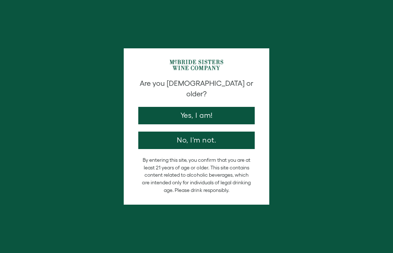
click at [235, 110] on button "Yes, I am!" at bounding box center [196, 115] width 116 height 17
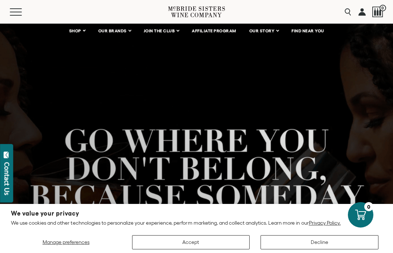
click at [85, 33] on link "SHOP" at bounding box center [76, 31] width 25 height 15
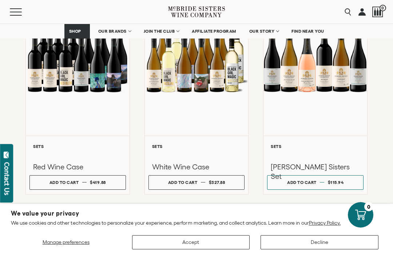
scroll to position [636, 0]
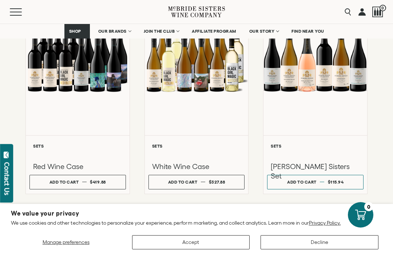
click at [288, 148] on h6 "Sets" at bounding box center [315, 146] width 89 height 5
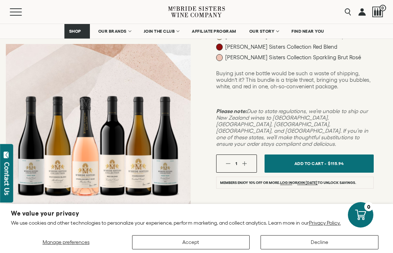
scroll to position [146, 0]
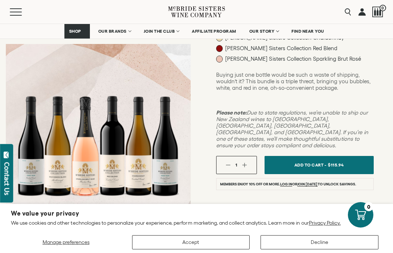
click at [328, 156] on button "Add To Cart - $115.94" at bounding box center [319, 165] width 109 height 18
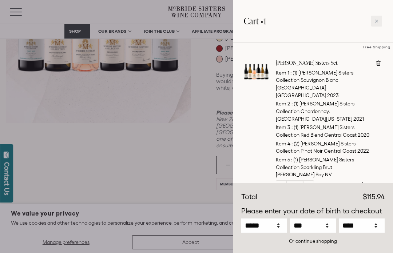
scroll to position [146, 0]
